Goal: Transaction & Acquisition: Book appointment/travel/reservation

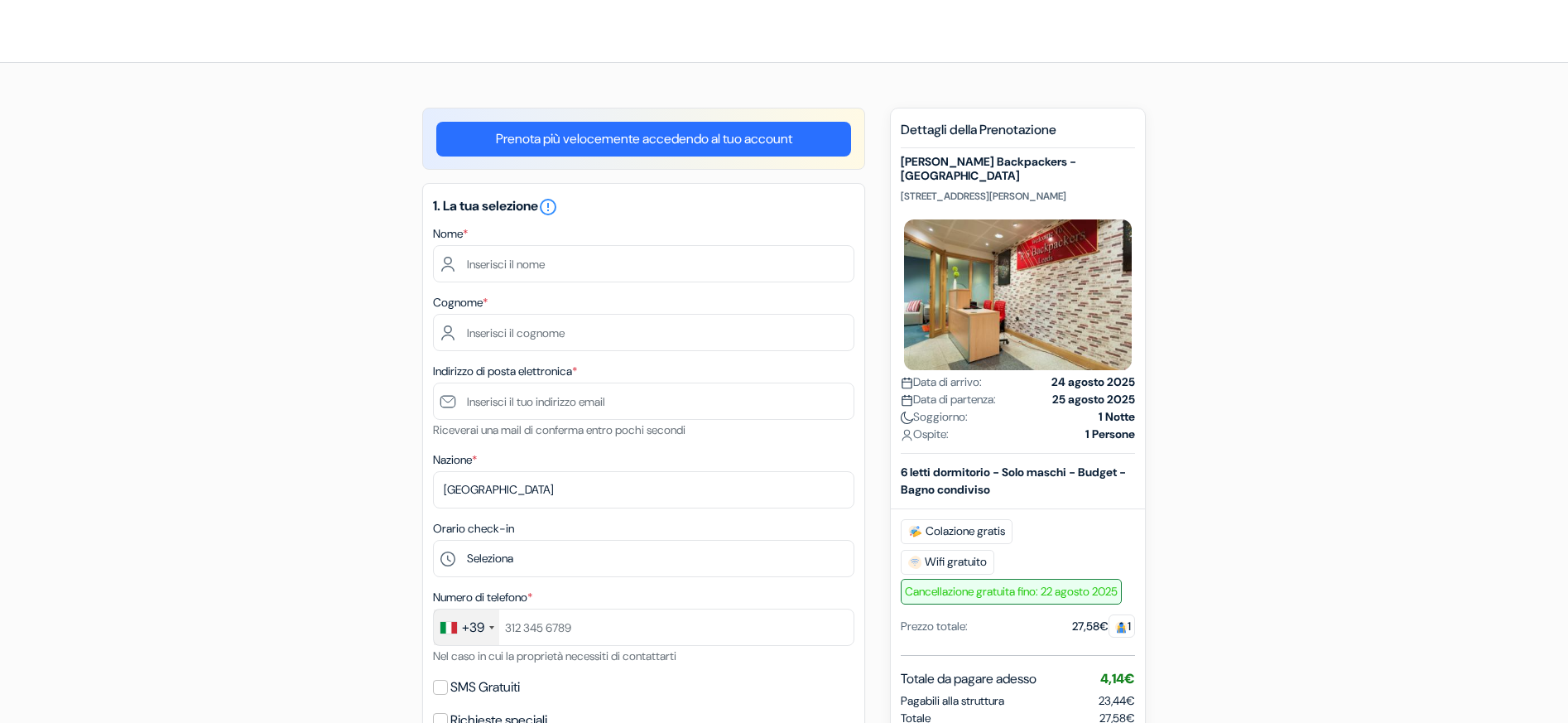
drag, startPoint x: 947, startPoint y: 199, endPoint x: 896, endPoint y: 183, distance: 53.5
click at [896, 183] on div "Nuova prenotazione Dettagli della Prenotazione [PERSON_NAME] Backpackers -Leeds…" at bounding box center [1018, 556] width 256 height 896
click at [961, 197] on p "[STREET_ADDRESS][PERSON_NAME]" at bounding box center [1018, 196] width 234 height 14
drag, startPoint x: 956, startPoint y: 194, endPoint x: 895, endPoint y: 182, distance: 62.2
click at [895, 182] on div "Nuova prenotazione Dettagli della Prenotazione [PERSON_NAME] Backpackers -Leeds…" at bounding box center [1018, 556] width 256 height 896
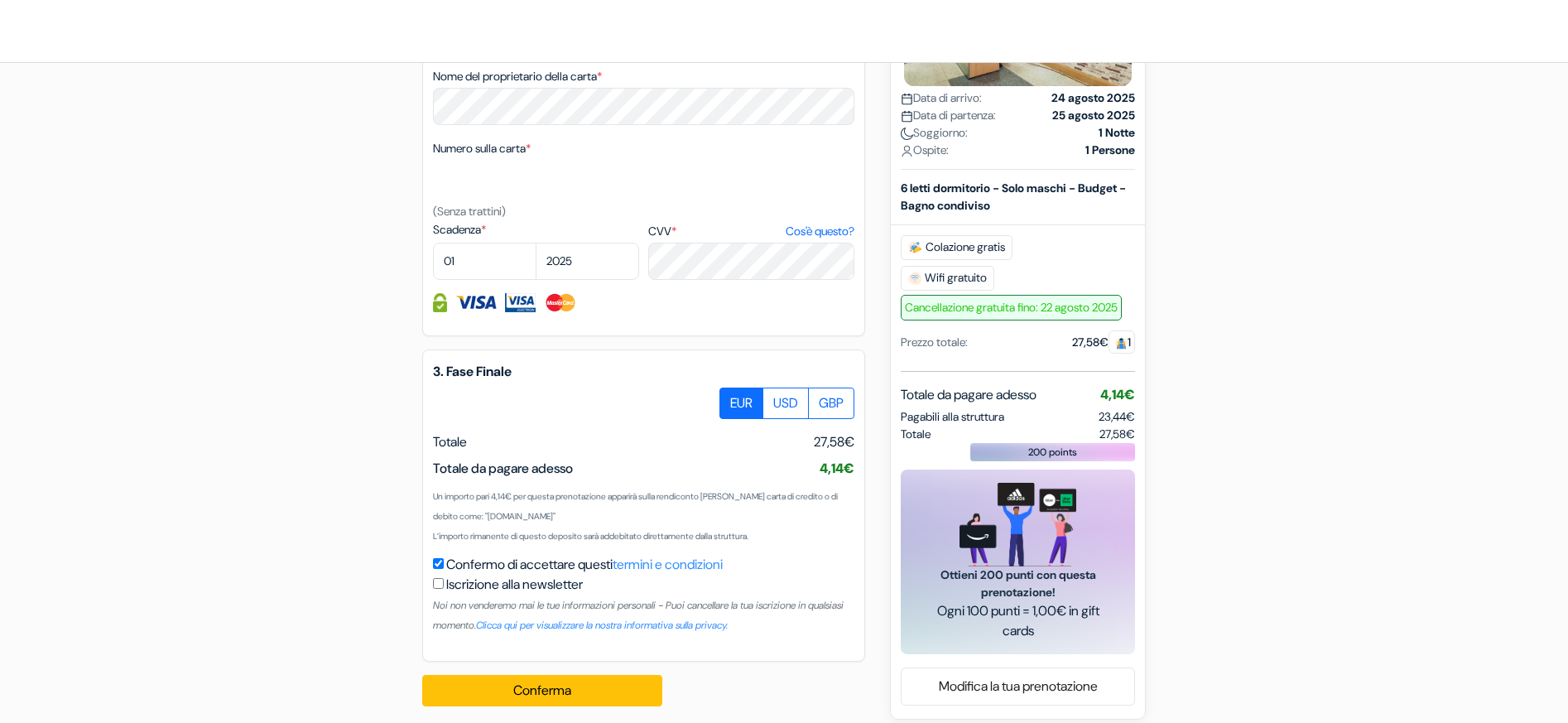
scroll to position [746, 0]
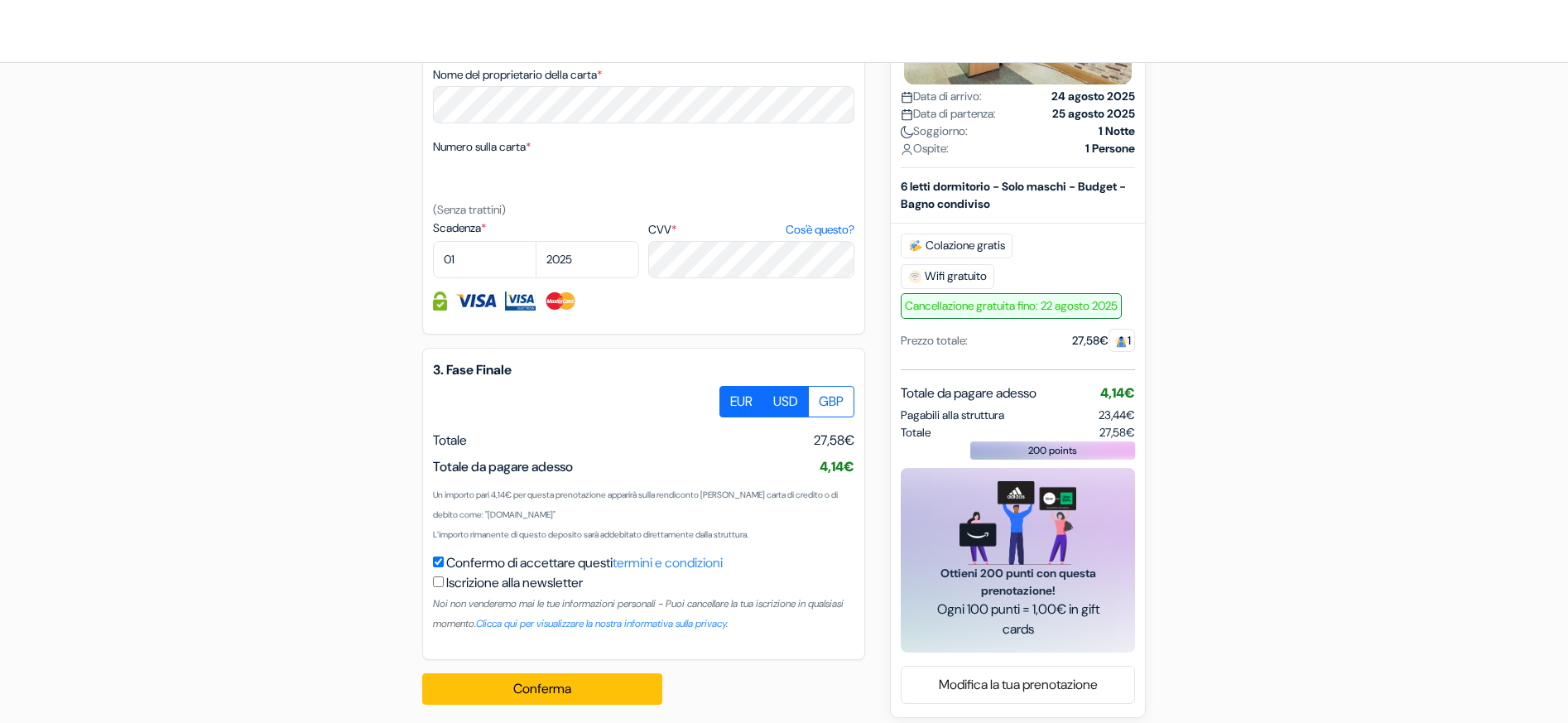
click at [771, 402] on label "USD" at bounding box center [785, 401] width 46 height 32
click at [731, 396] on input "USD" at bounding box center [726, 391] width 11 height 11
radio input "true"
click at [737, 397] on label "EUR" at bounding box center [741, 401] width 43 height 32
click at [731, 396] on input "EUR" at bounding box center [726, 391] width 11 height 11
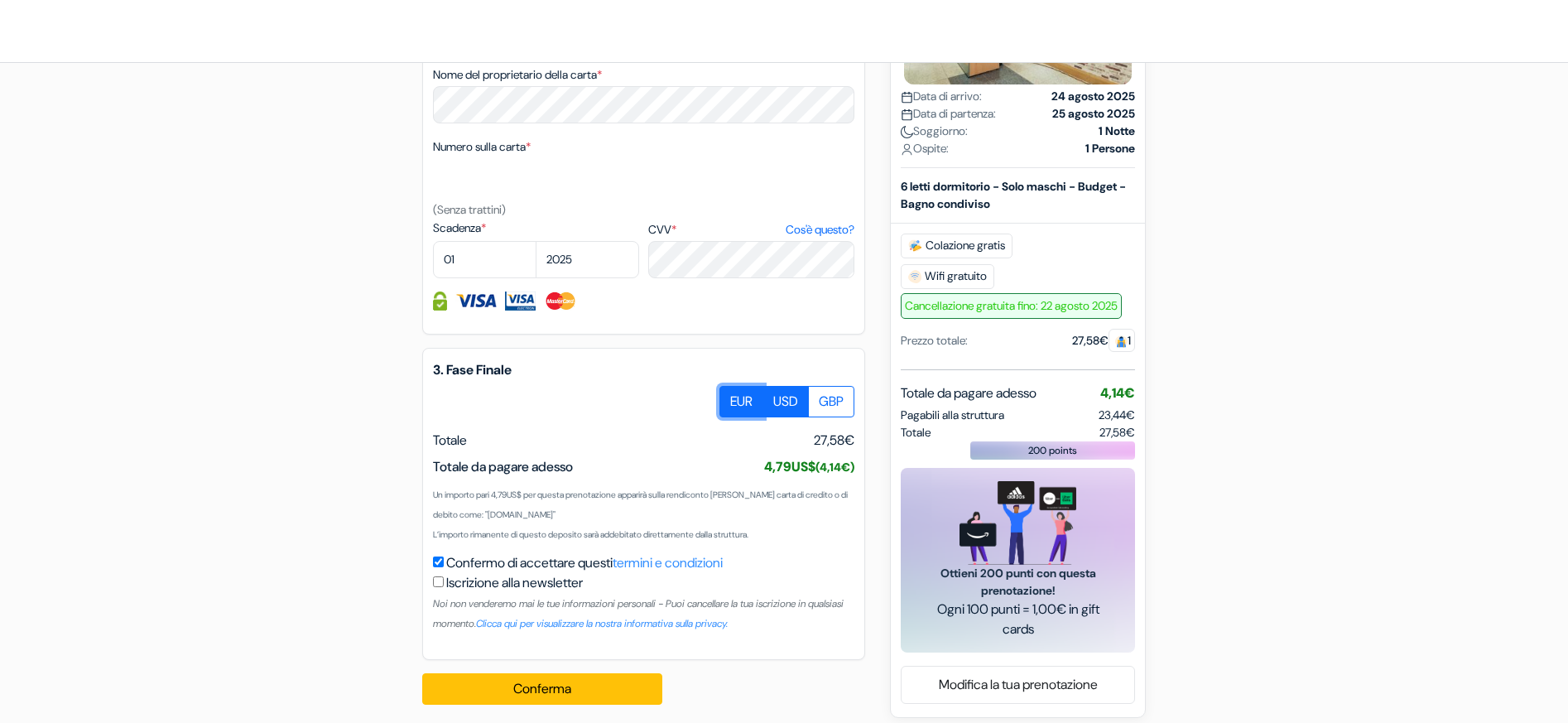
radio input "true"
click at [794, 397] on label "USD" at bounding box center [785, 401] width 46 height 32
click at [731, 396] on input "USD" at bounding box center [726, 391] width 11 height 11
radio input "true"
click at [721, 397] on label "EUR" at bounding box center [741, 401] width 43 height 32
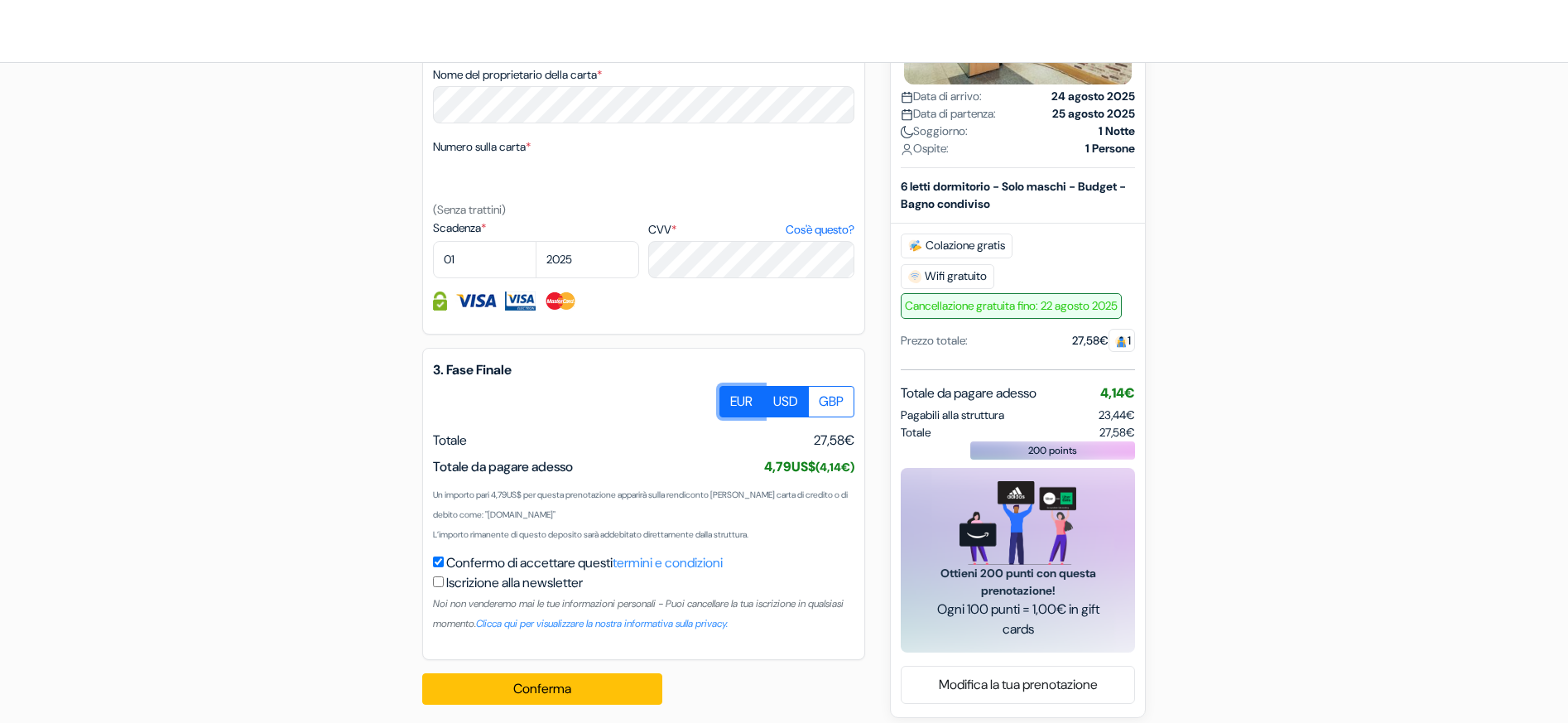
click at [721, 396] on input "EUR" at bounding box center [726, 391] width 11 height 11
radio input "true"
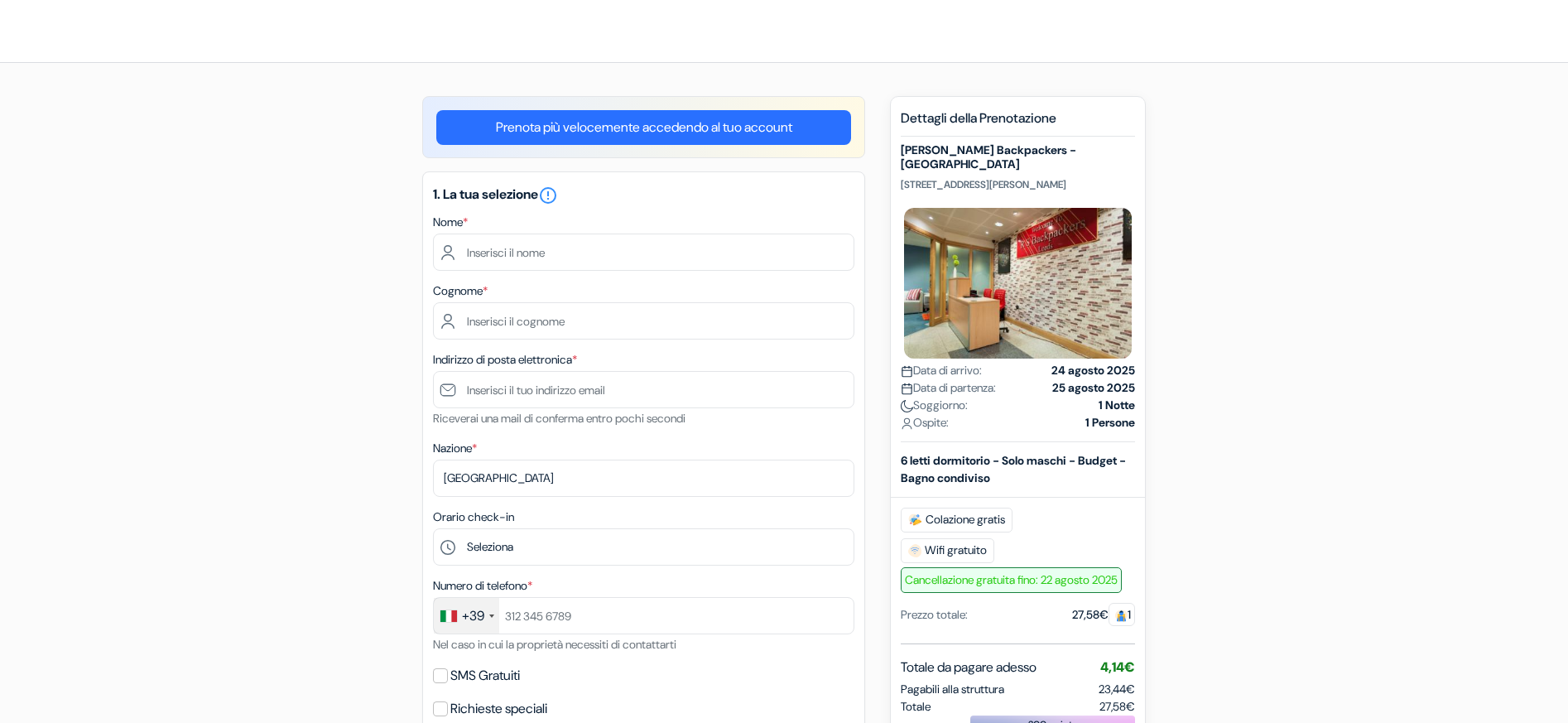
scroll to position [0, 0]
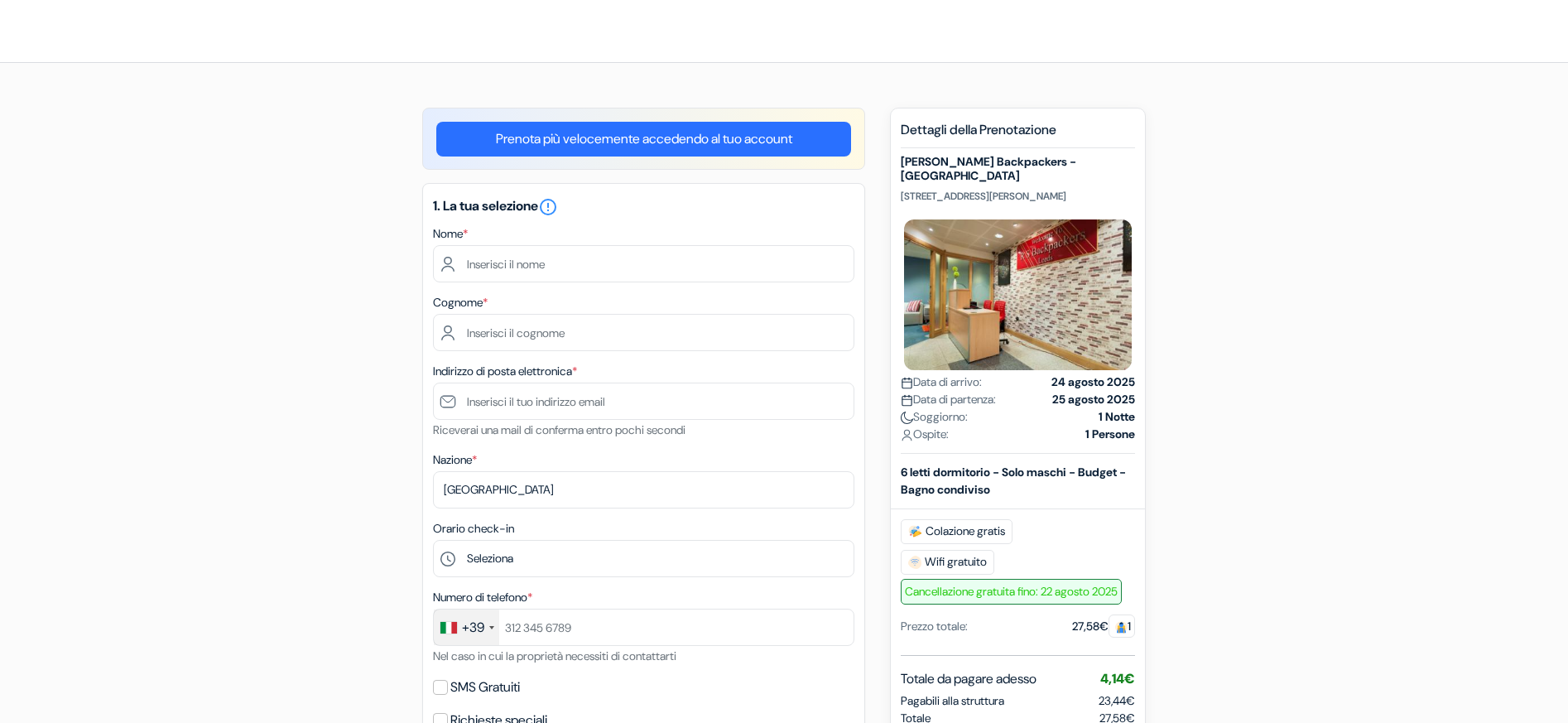
click at [1368, 349] on form "Check-out add_box [PERSON_NAME] Backpackers -[GEOGRAPHIC_DATA] [STREET_ADDRESS]…" at bounding box center [784, 720] width 1568 height 1402
drag, startPoint x: 899, startPoint y: 183, endPoint x: 1088, endPoint y: 176, distance: 189.1
click at [1088, 176] on div "Nuova prenotazione Dettagli della Prenotazione [PERSON_NAME] Backpackers -Leeds…" at bounding box center [1018, 556] width 256 height 896
copy p "[STREET_ADDRESS][PERSON_NAME],"
